Goal: Transaction & Acquisition: Purchase product/service

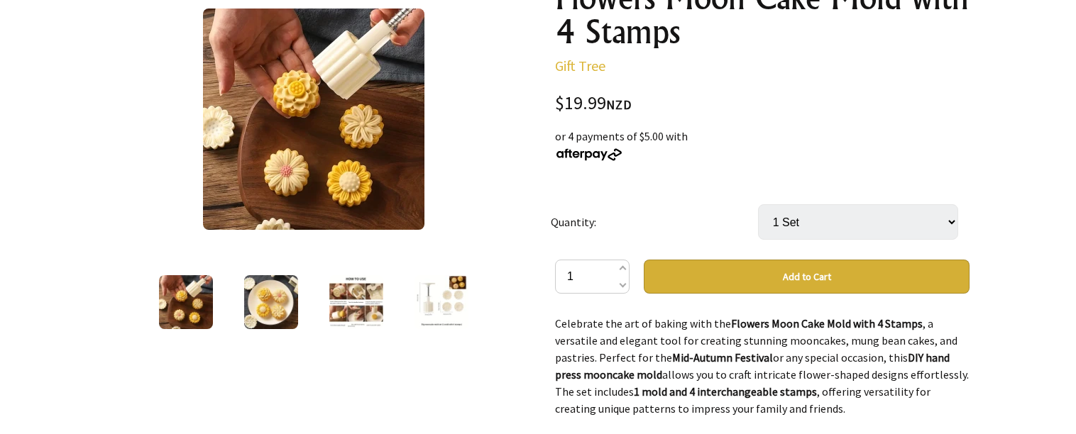
scroll to position [213, 0]
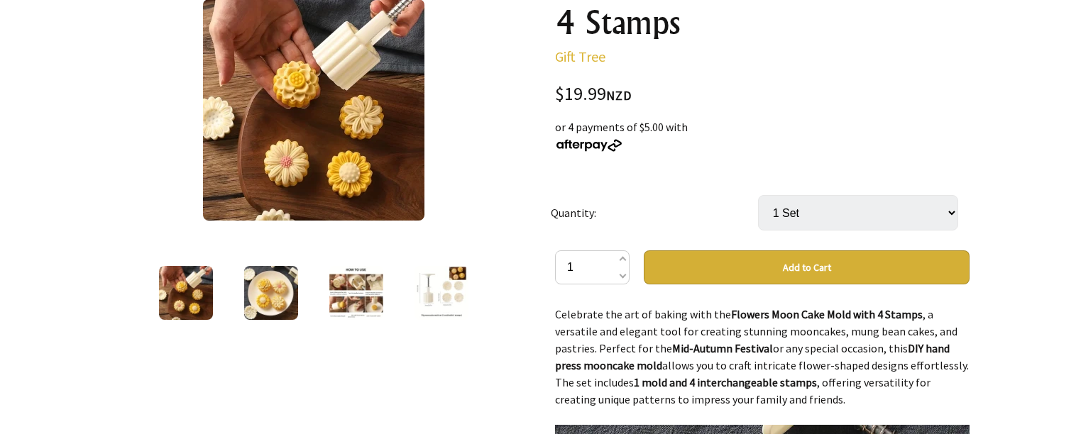
drag, startPoint x: 837, startPoint y: 258, endPoint x: 566, endPoint y: 213, distance: 274.8
click at [566, 213] on td "Quantity:" at bounding box center [654, 212] width 207 height 75
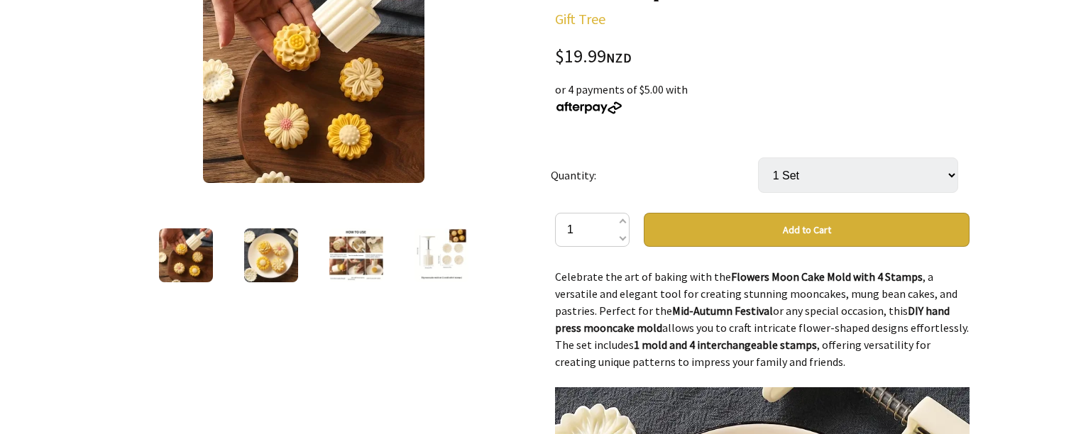
scroll to position [284, 0]
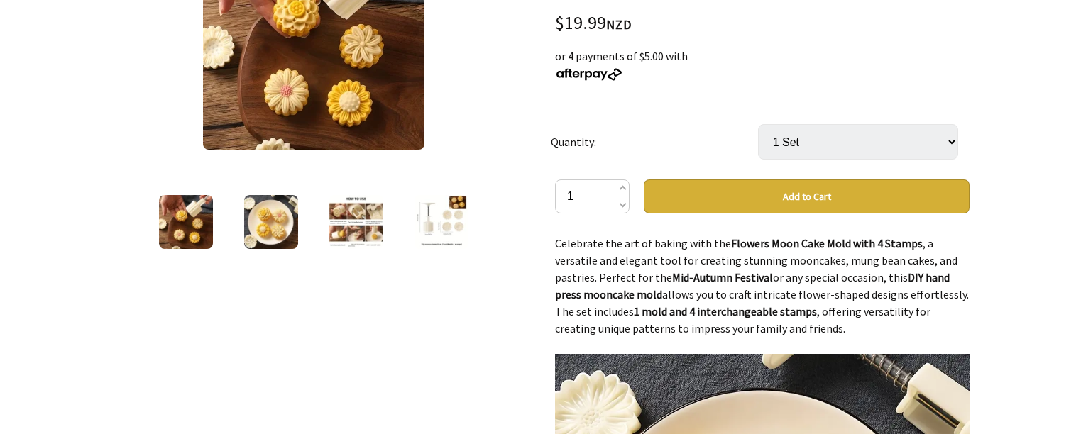
click at [819, 194] on button "Add to Cart" at bounding box center [807, 197] width 326 height 34
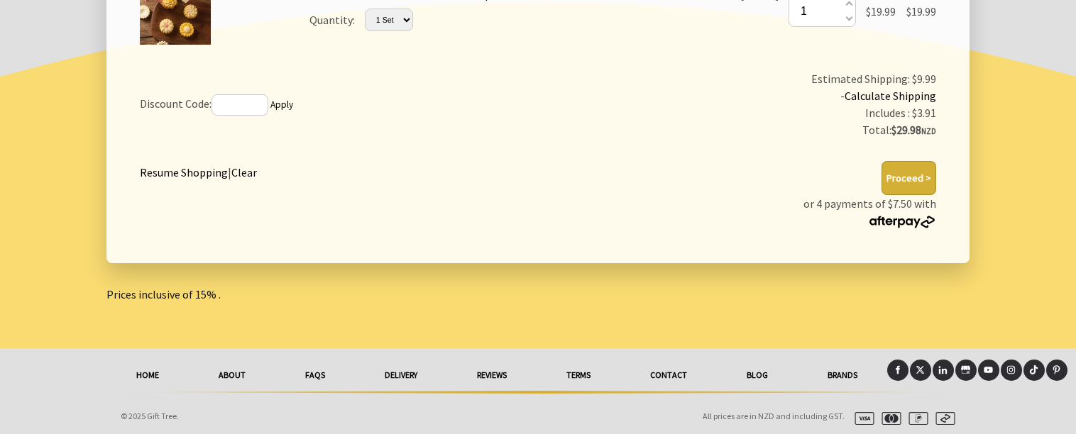
scroll to position [375, 0]
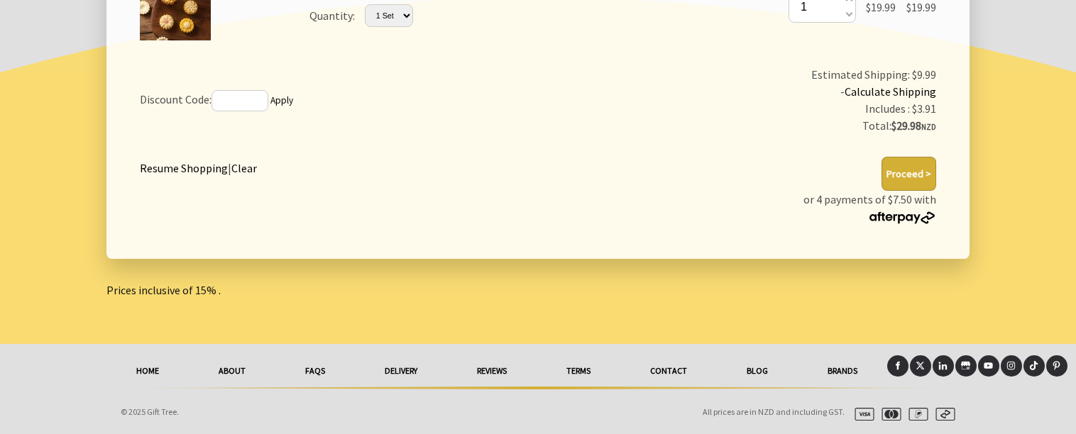
click at [226, 384] on link "About" at bounding box center [232, 370] width 87 height 31
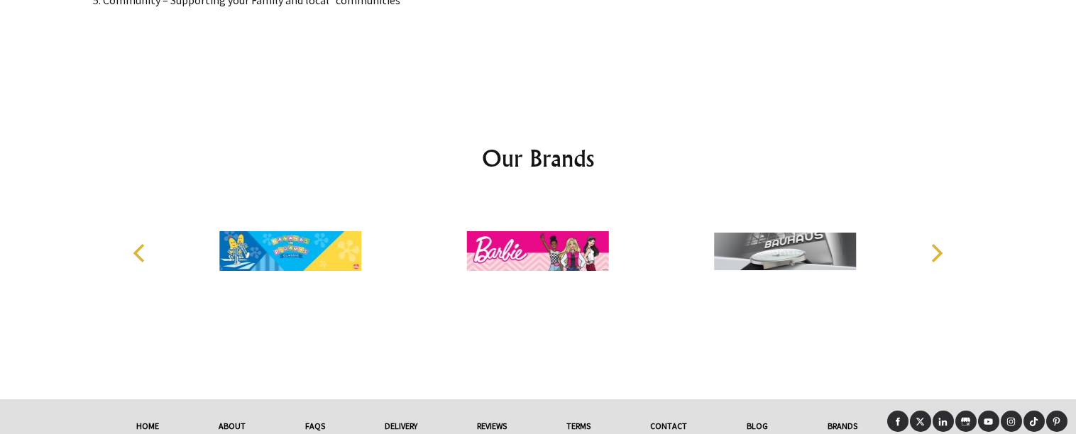
scroll to position [2841, 0]
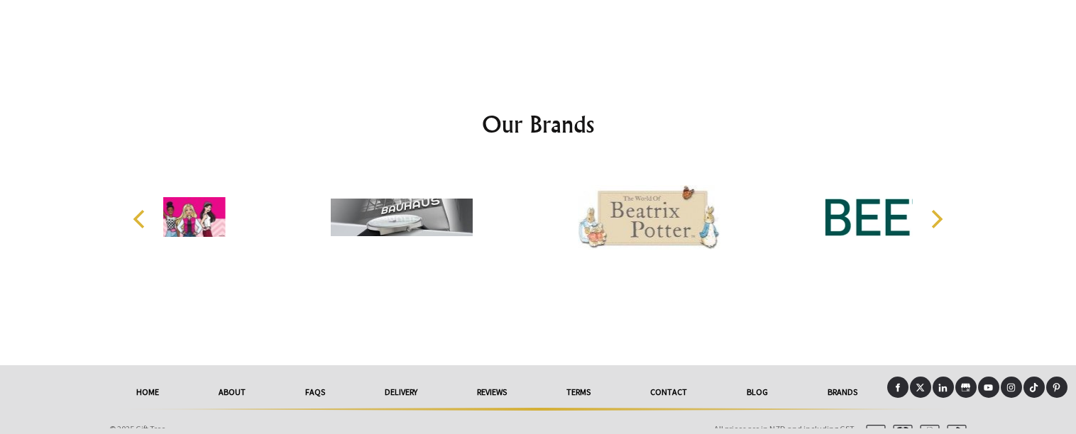
click at [397, 385] on link "delivery" at bounding box center [401, 392] width 92 height 31
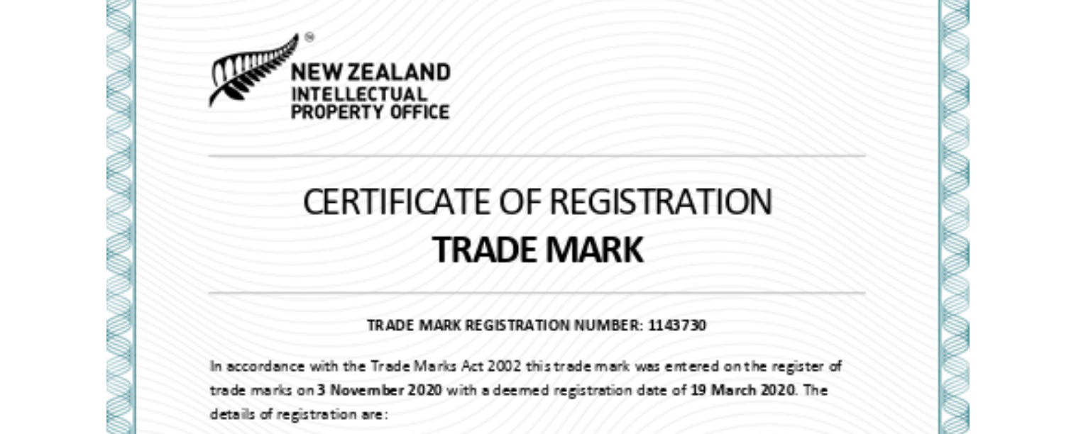
scroll to position [2554, 0]
